Goal: Find contact information: Find contact information

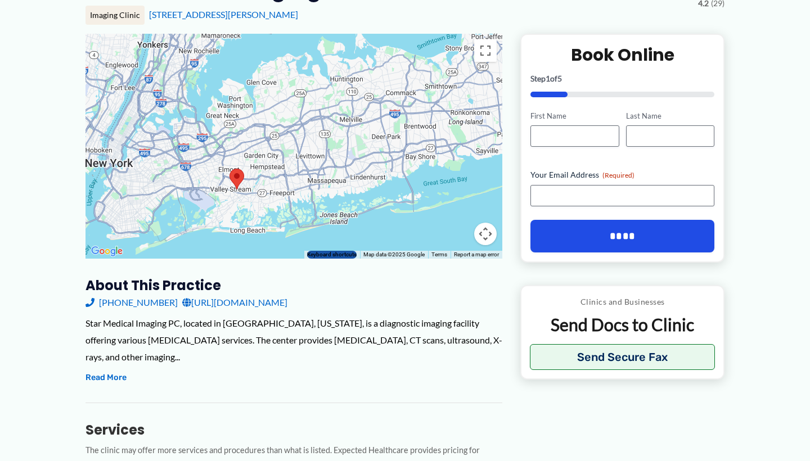
scroll to position [157, 0]
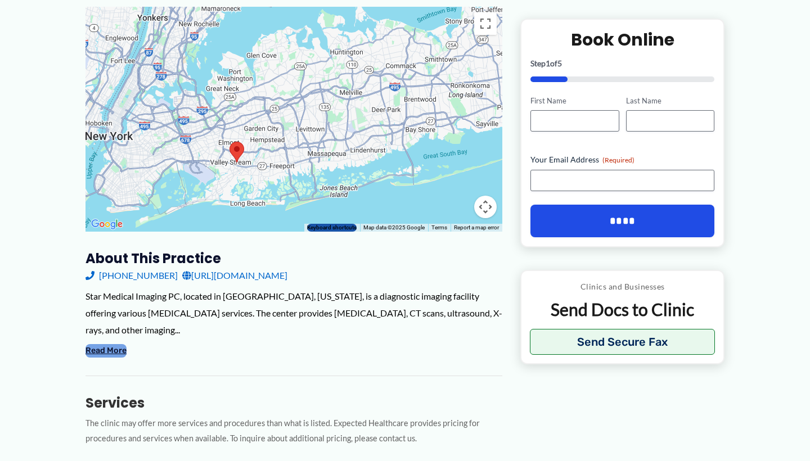
click at [115, 344] on button "Read More" at bounding box center [105, 350] width 41 height 13
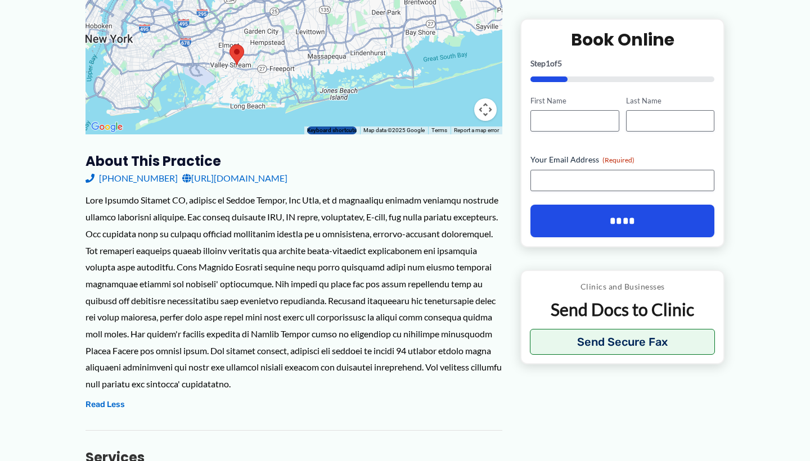
scroll to position [254, 0]
click at [266, 179] on link "[URL][DOMAIN_NAME]" at bounding box center [234, 178] width 105 height 17
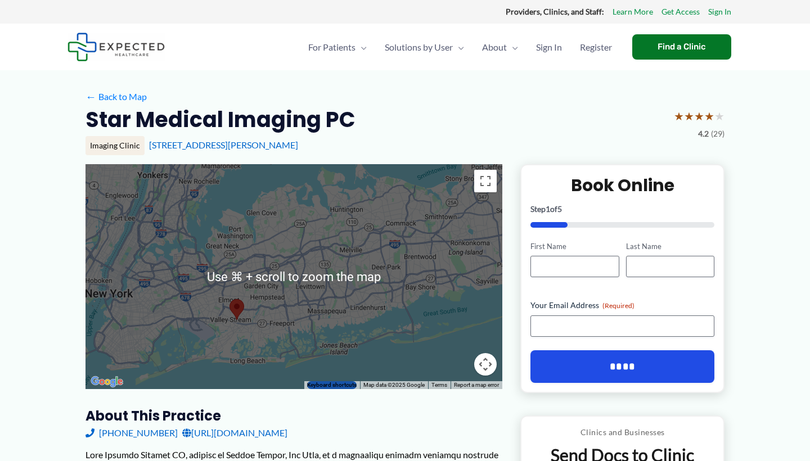
scroll to position [0, 0]
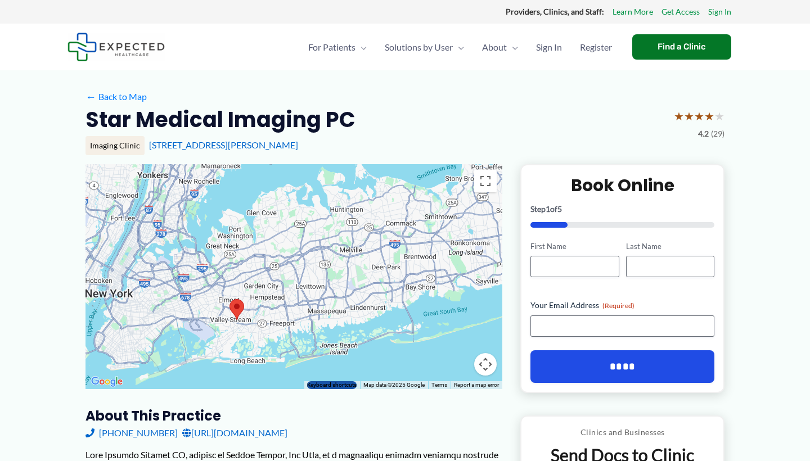
click at [270, 432] on link "[URL][DOMAIN_NAME]" at bounding box center [234, 433] width 105 height 17
click at [138, 101] on link "← Back to Map" at bounding box center [115, 96] width 61 height 17
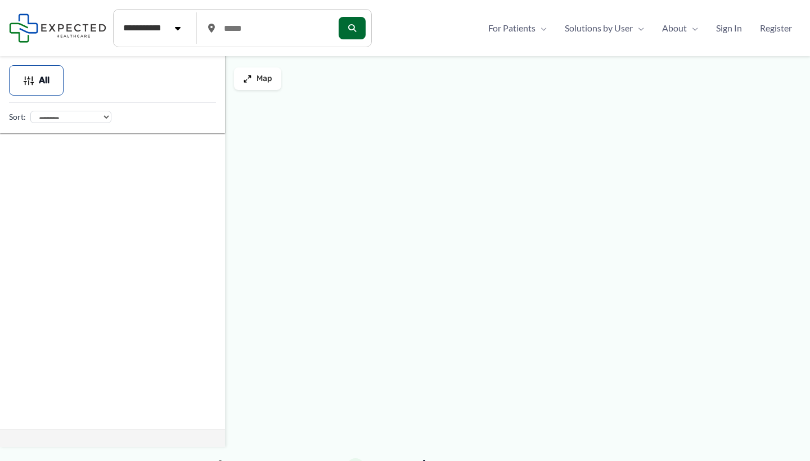
type input "*****"
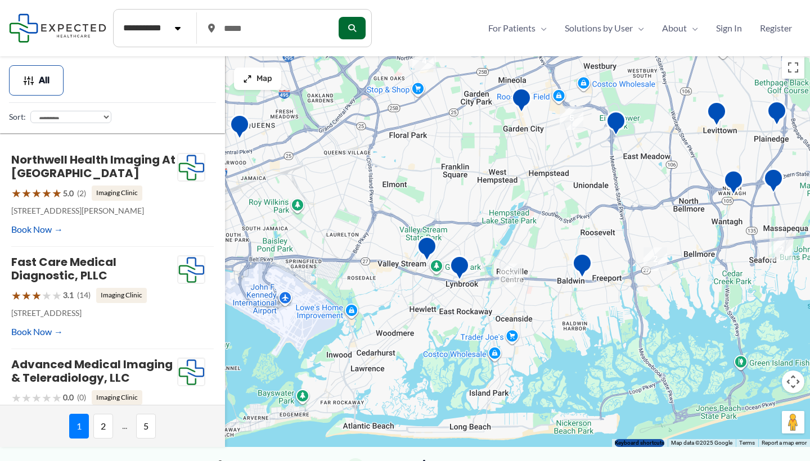
click at [507, 274] on img "2" at bounding box center [511, 276] width 24 height 24
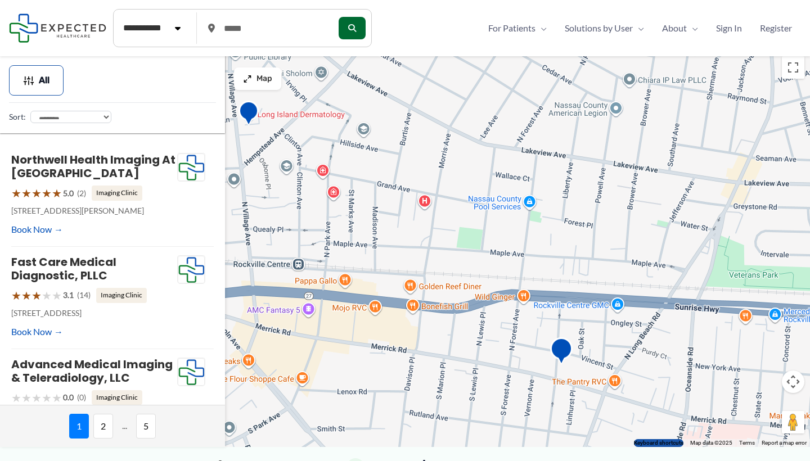
click at [558, 351] on img "Mount Sinai Doctors &#8211; Rockville Centre, PET/CT Radiology" at bounding box center [561, 352] width 22 height 31
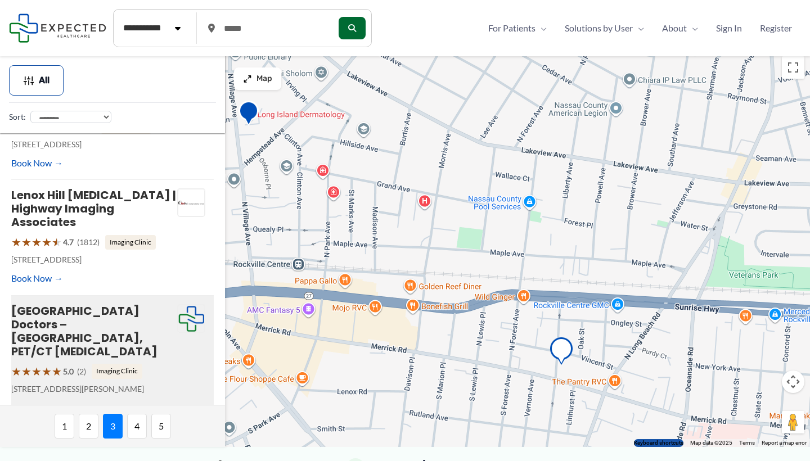
scroll to position [479, 0]
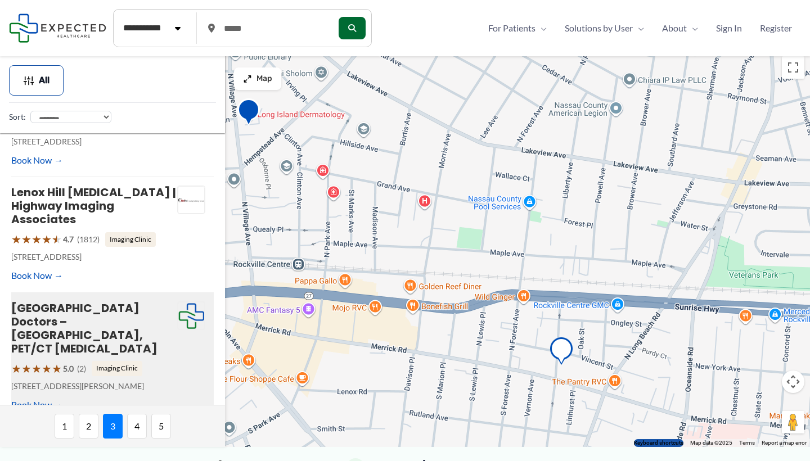
click at [242, 113] on img "Mosaic Diagnostic Imaging" at bounding box center [248, 113] width 22 height 31
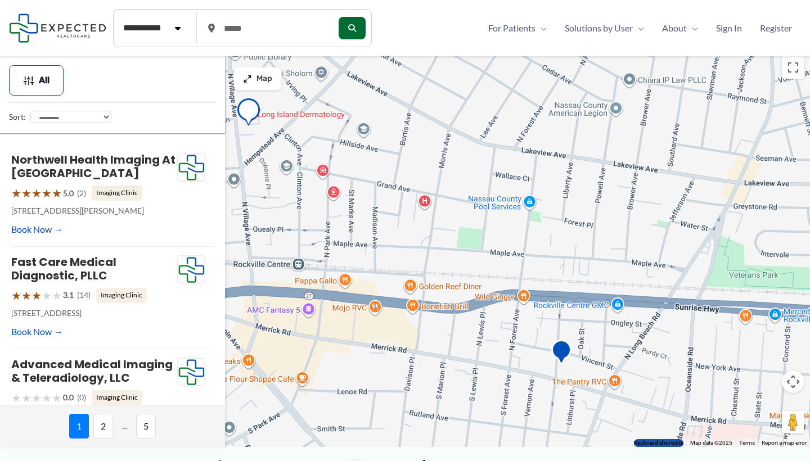
scroll to position [499, 0]
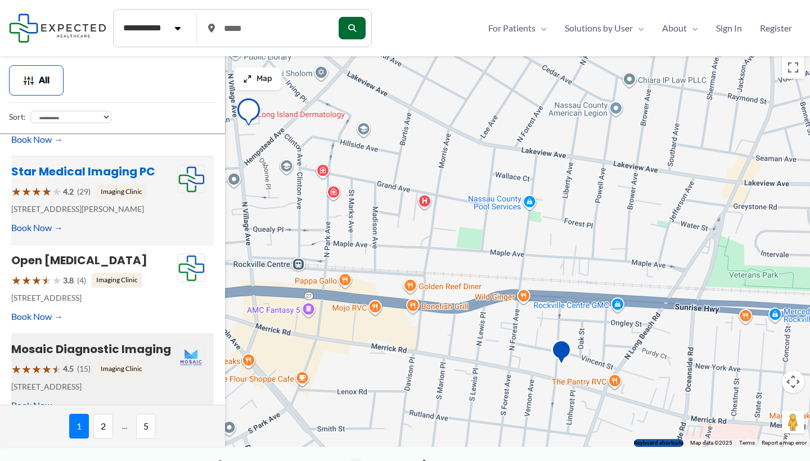
click at [93, 164] on link "Star Medical Imaging PC" at bounding box center [83, 172] width 144 height 16
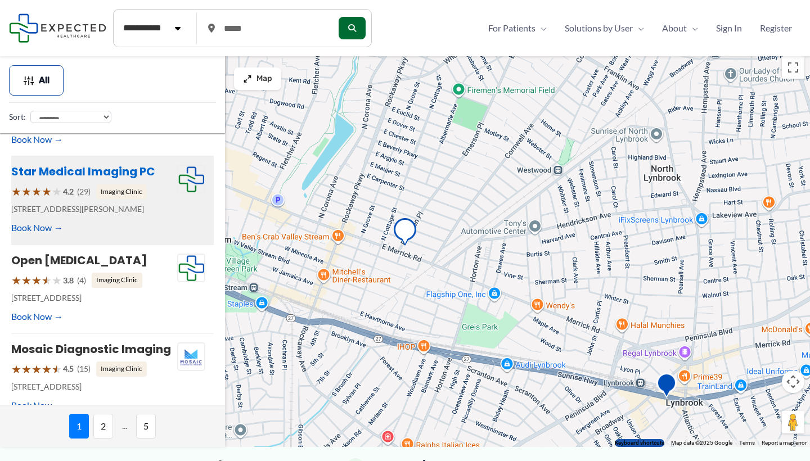
click at [77, 164] on link "Star Medical Imaging PC" at bounding box center [83, 172] width 144 height 16
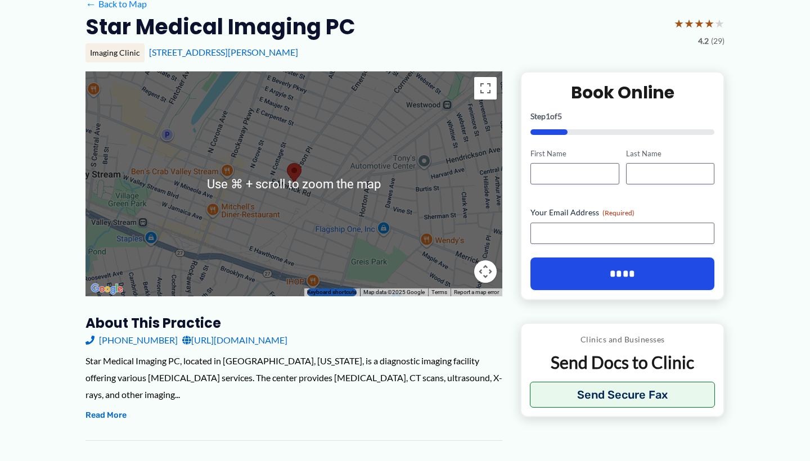
scroll to position [96, 0]
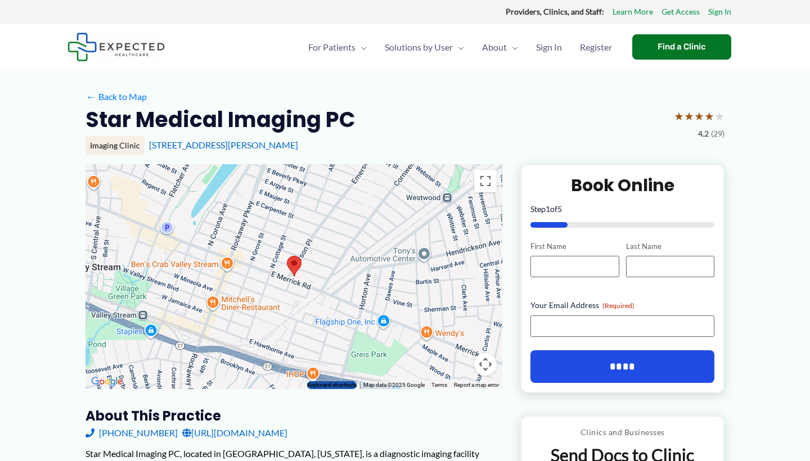
drag, startPoint x: 304, startPoint y: 428, endPoint x: 177, endPoint y: 429, distance: 127.7
click at [177, 429] on div "[PHONE_NUMBER] [URL][DOMAIN_NAME]" at bounding box center [293, 433] width 417 height 17
